Goal: Information Seeking & Learning: Learn about a topic

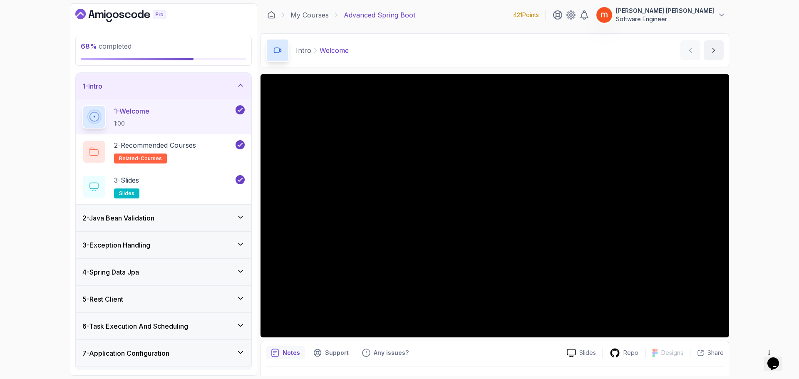
click at [233, 89] on div "1 - Intro" at bounding box center [163, 86] width 162 height 10
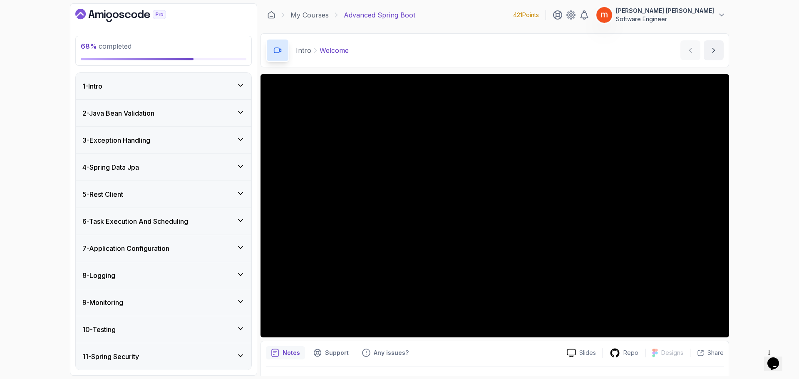
click at [226, 248] on div "7 - Application Configuration" at bounding box center [163, 248] width 162 height 10
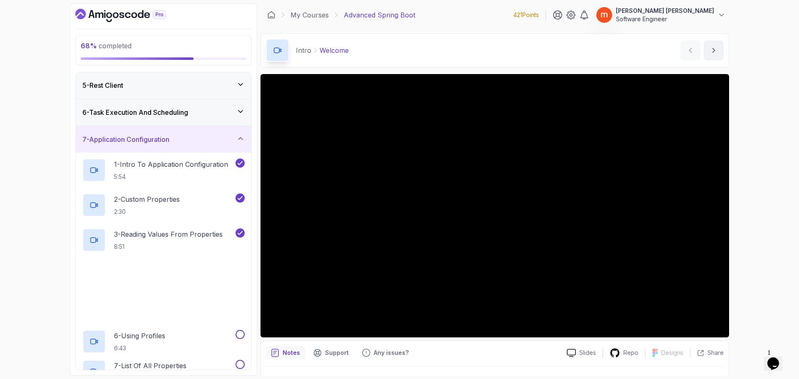
scroll to position [125, 0]
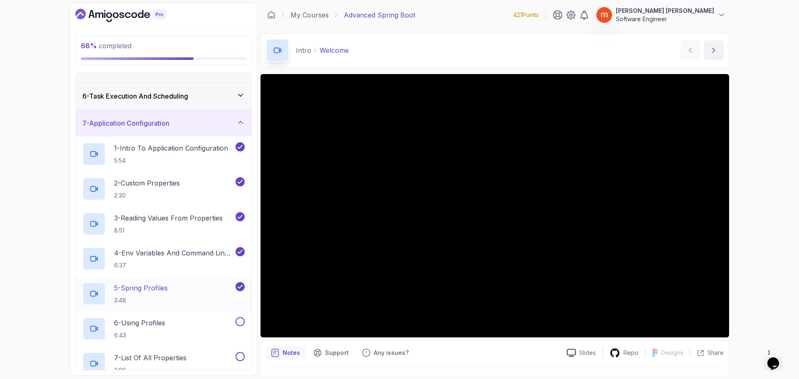
click at [159, 295] on h2 "5 - Spring Profiles 3:48" at bounding box center [141, 294] width 54 height 22
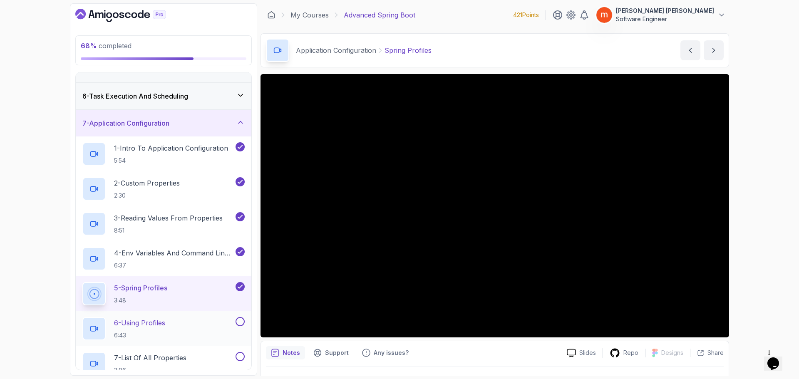
click at [171, 325] on div "6 - Using Profiles 6:43" at bounding box center [157, 328] width 151 height 23
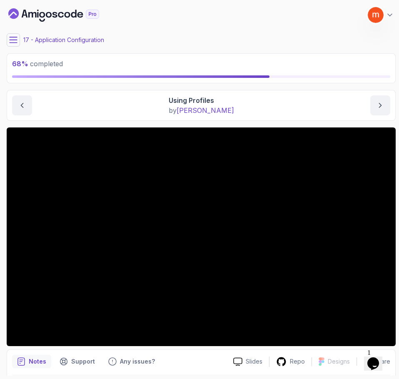
click at [317, 32] on main "My Courses Advanced Spring Boot 421 Points [PERSON_NAME] [PERSON_NAME] Software…" at bounding box center [201, 189] width 389 height 372
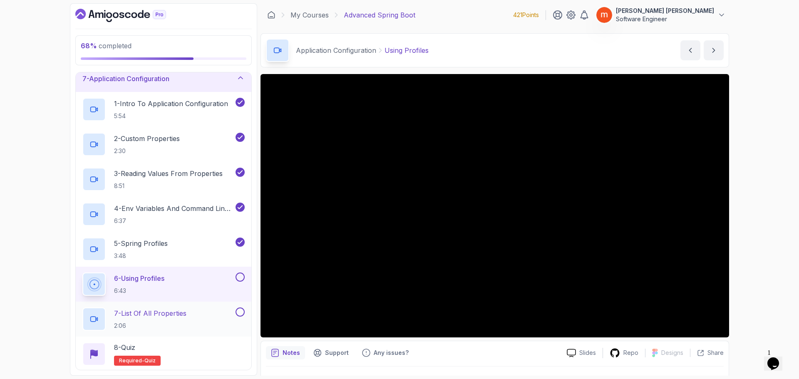
scroll to position [166, 0]
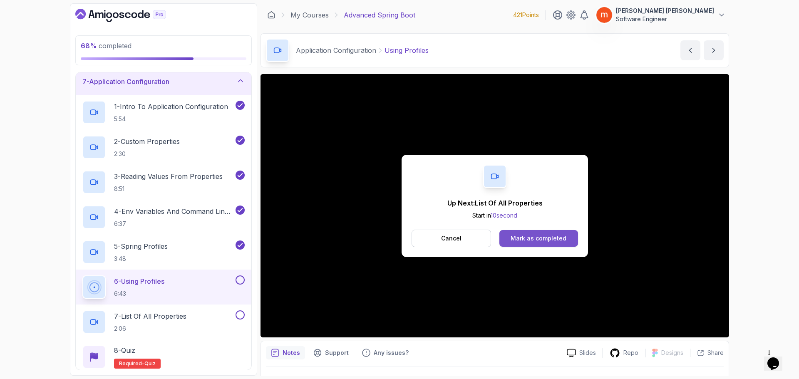
click at [398, 232] on button "Mark as completed" at bounding box center [538, 238] width 79 height 17
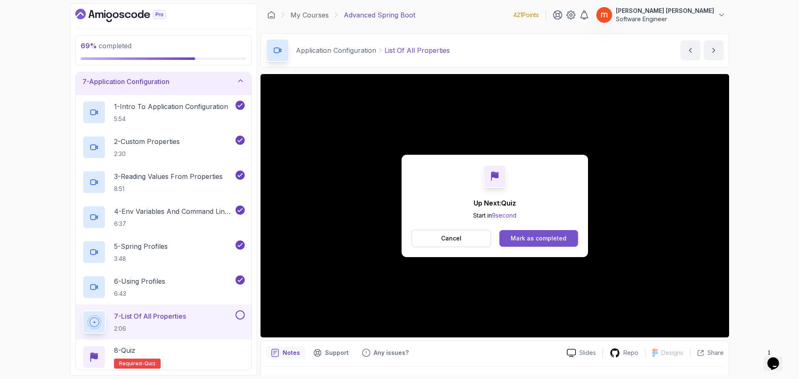
click at [398, 238] on div "Mark as completed" at bounding box center [538, 238] width 56 height 8
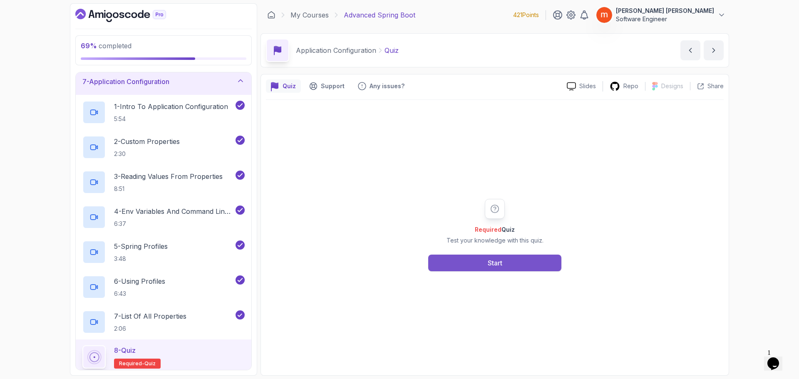
click at [398, 261] on button "Start" at bounding box center [494, 263] width 133 height 17
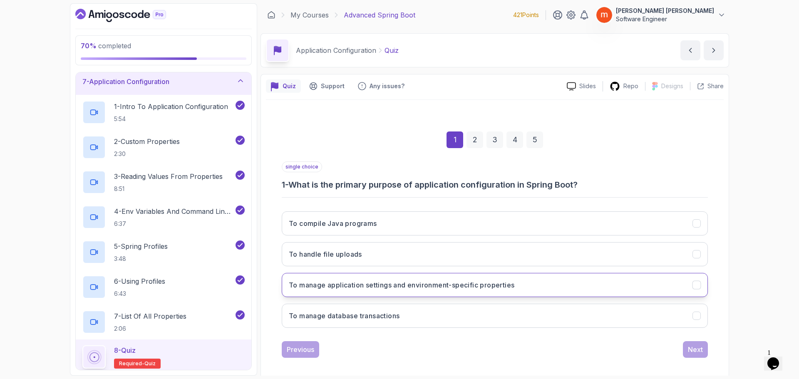
click at [398, 285] on h3 "To manage application settings and environment-specific properties" at bounding box center [401, 285] width 225 height 10
click at [398, 351] on div "Next" at bounding box center [695, 349] width 15 height 10
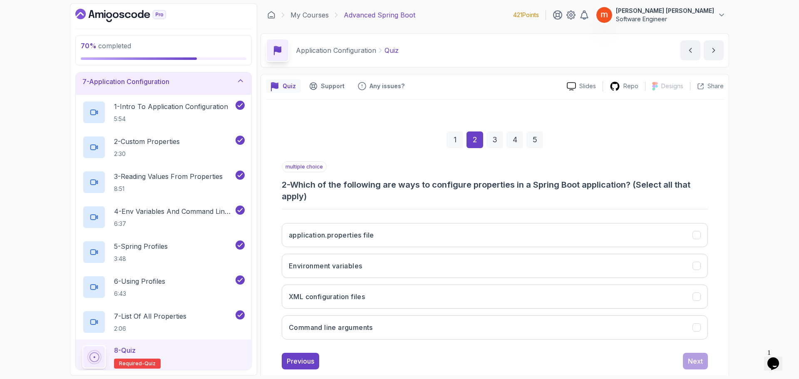
click at [398, 235] on button "application.properties file" at bounding box center [495, 235] width 426 height 24
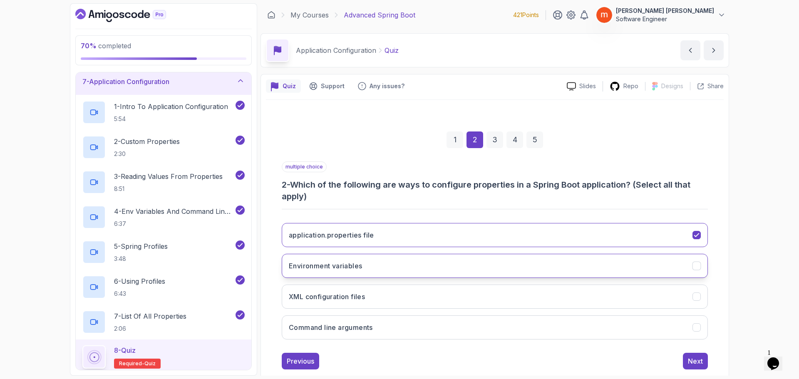
click at [398, 265] on button "Environment variables" at bounding box center [495, 266] width 426 height 24
click at [398, 334] on button "Command line arguments" at bounding box center [495, 327] width 426 height 24
click at [398, 365] on div "Next" at bounding box center [695, 361] width 15 height 10
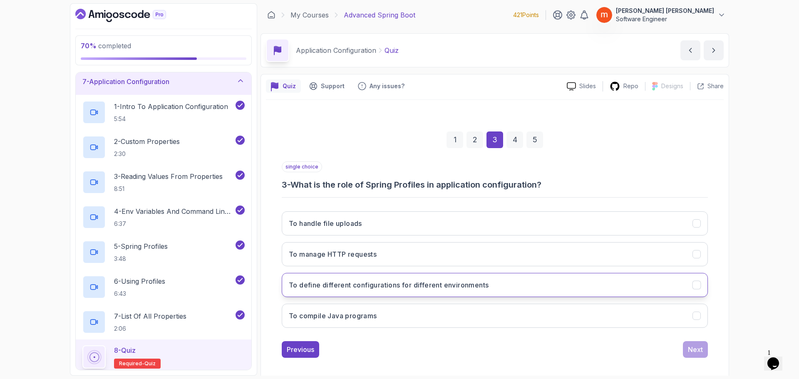
click at [398, 287] on h3 "To define different configurations for different environments" at bounding box center [389, 285] width 200 height 10
click at [398, 349] on div "Next" at bounding box center [695, 349] width 15 height 10
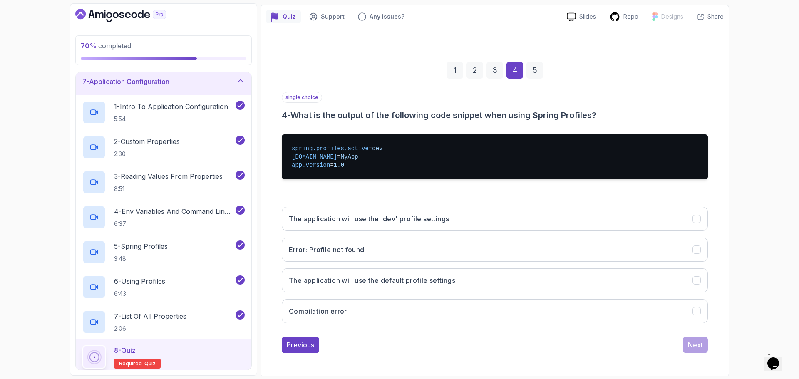
scroll to position [71, 0]
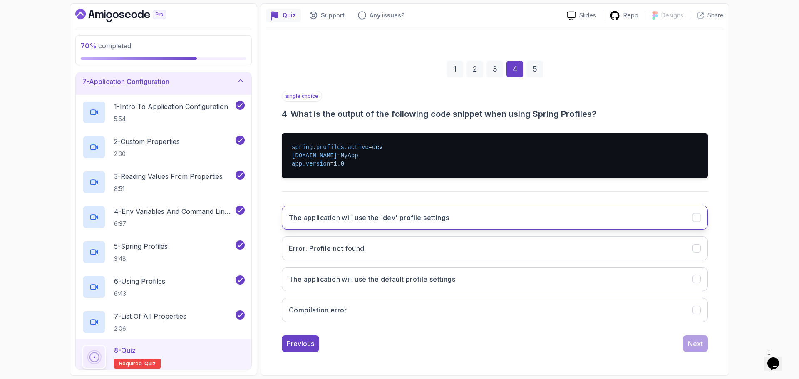
click at [398, 223] on button "The application will use the 'dev' profile settings" at bounding box center [495, 217] width 426 height 24
click at [398, 342] on button "Next" at bounding box center [695, 343] width 25 height 17
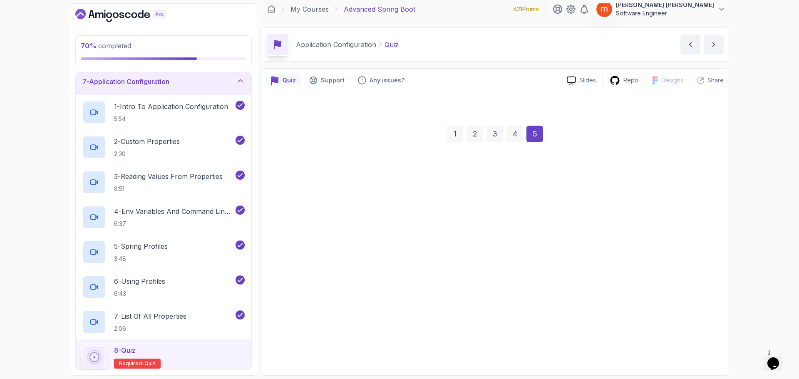
scroll to position [6, 0]
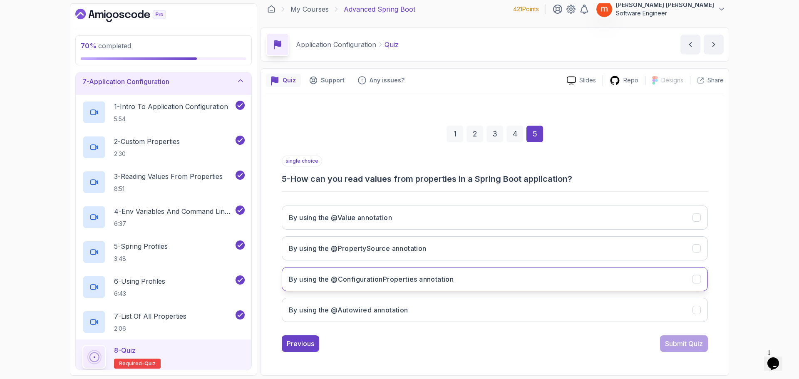
click at [390, 282] on h3 "By using the @ConfigurationProperties annotation" at bounding box center [371, 279] width 165 height 10
click at [398, 345] on div "Submit Quiz" at bounding box center [684, 344] width 38 height 10
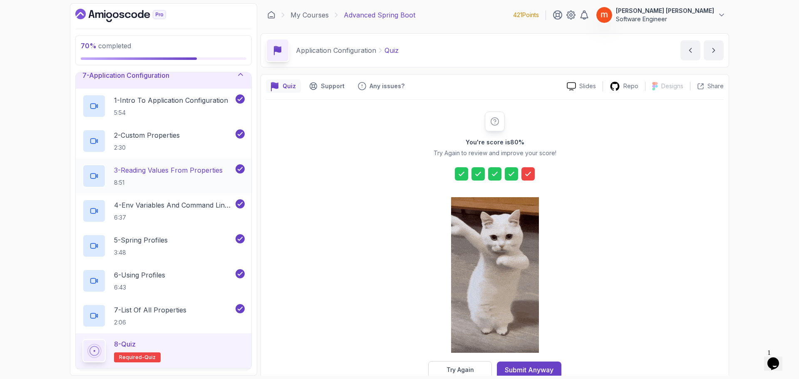
scroll to position [166, 0]
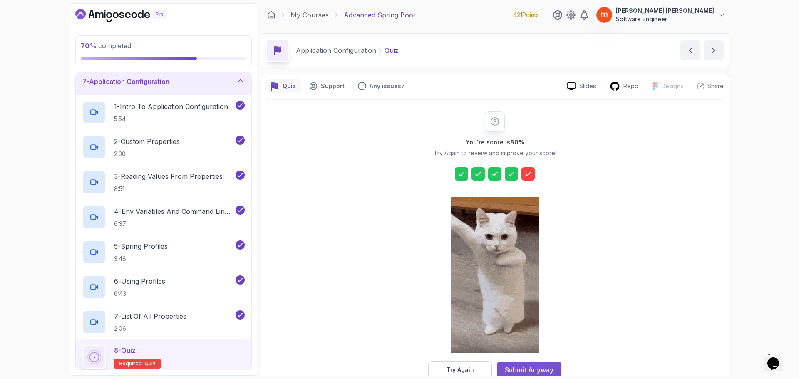
click at [398, 367] on div "Submit Anyway" at bounding box center [529, 370] width 49 height 10
